Goal: Navigation & Orientation: Understand site structure

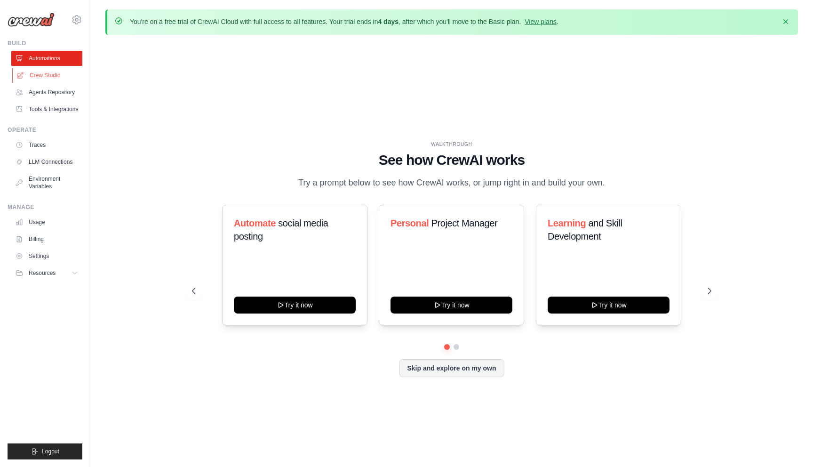
click at [59, 77] on link "Crew Studio" at bounding box center [47, 75] width 71 height 15
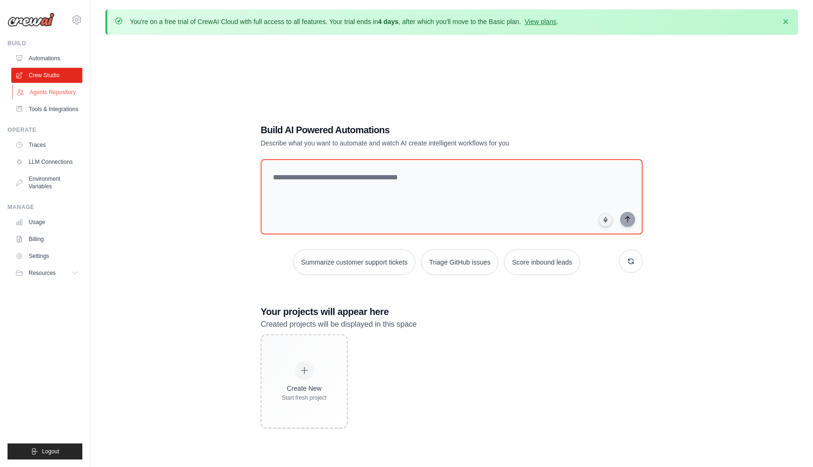
click at [61, 95] on link "Agents Repository" at bounding box center [47, 92] width 71 height 15
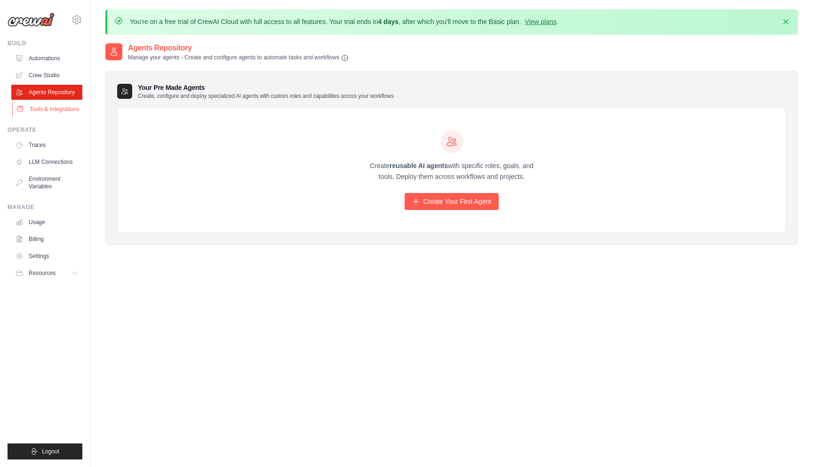
click at [56, 112] on link "Tools & Integrations" at bounding box center [47, 109] width 71 height 15
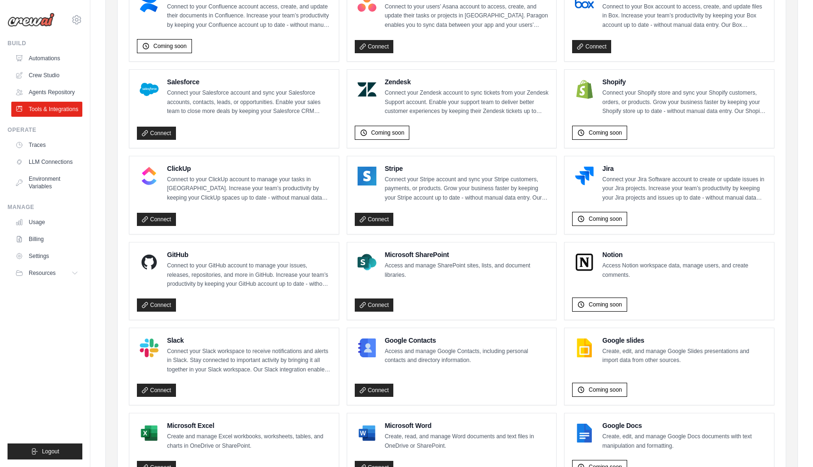
scroll to position [472, 0]
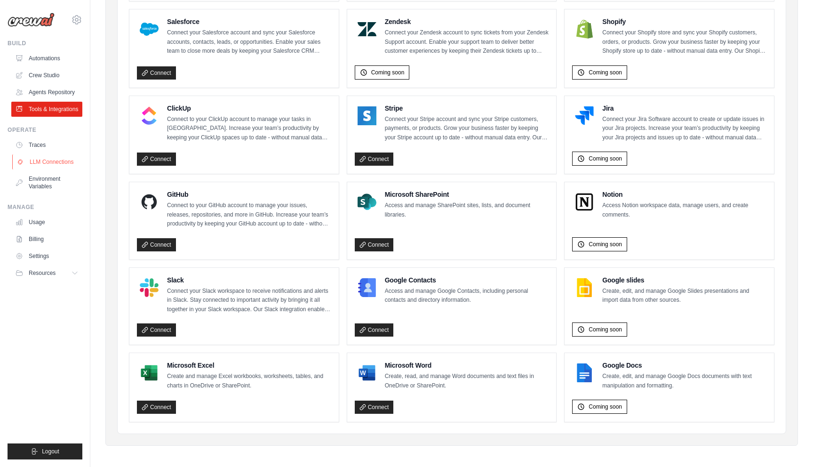
click at [54, 169] on link "LLM Connections" at bounding box center [47, 161] width 71 height 15
